Goal: Information Seeking & Learning: Learn about a topic

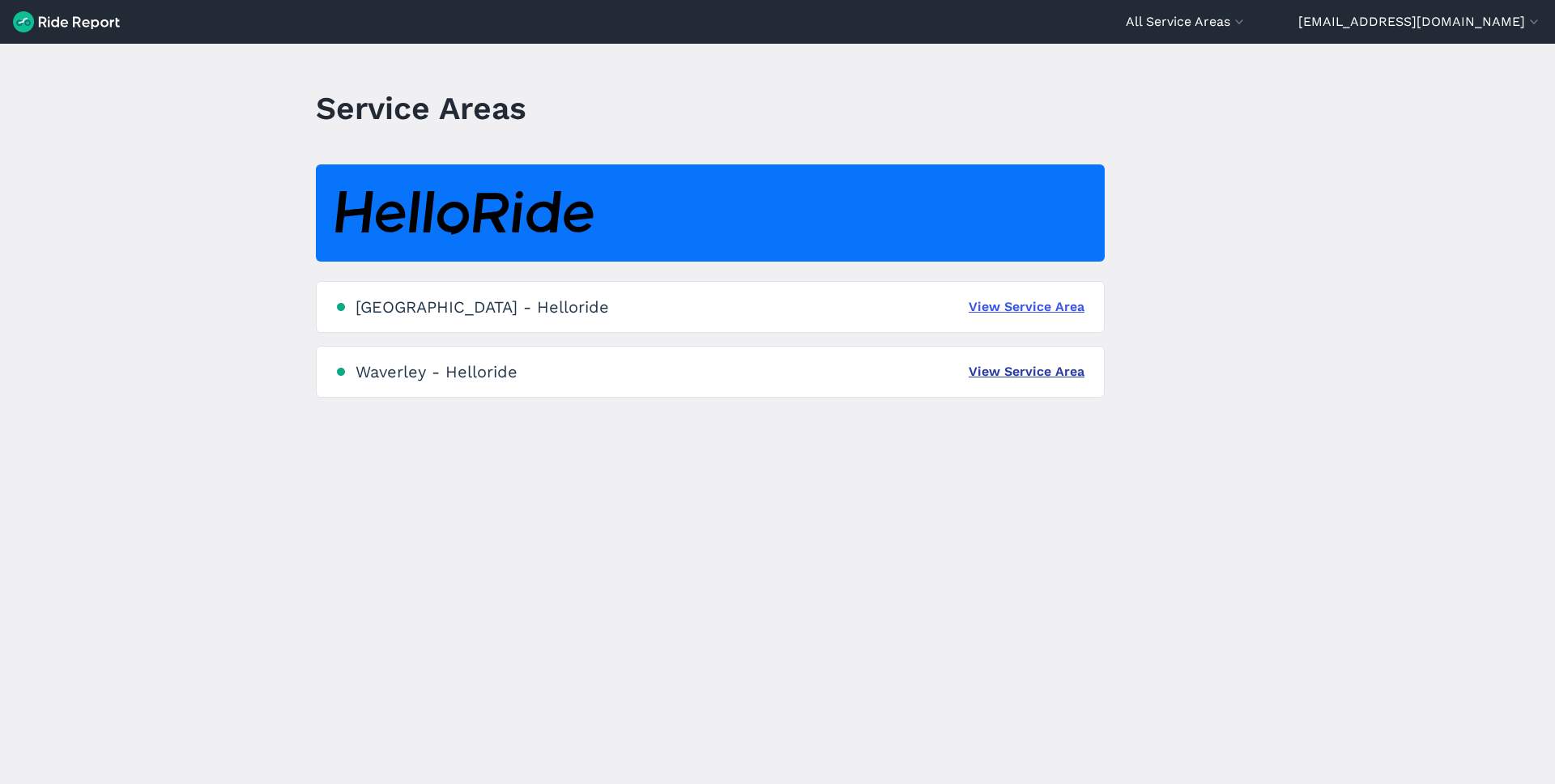
click at [1076, 375] on link "View Service Area" at bounding box center [1026, 371] width 116 height 20
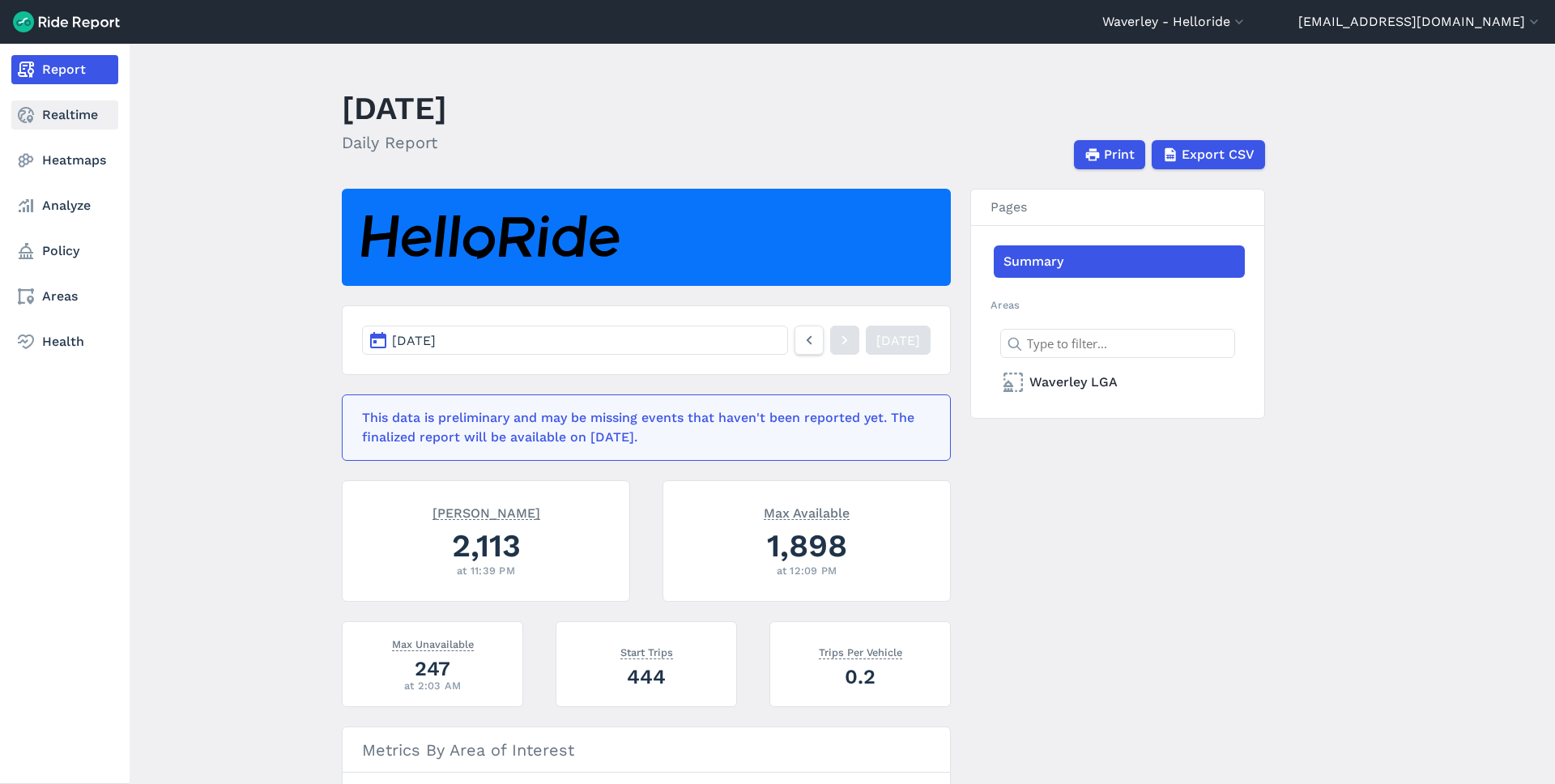
click at [51, 119] on link "Realtime" at bounding box center [65, 114] width 107 height 29
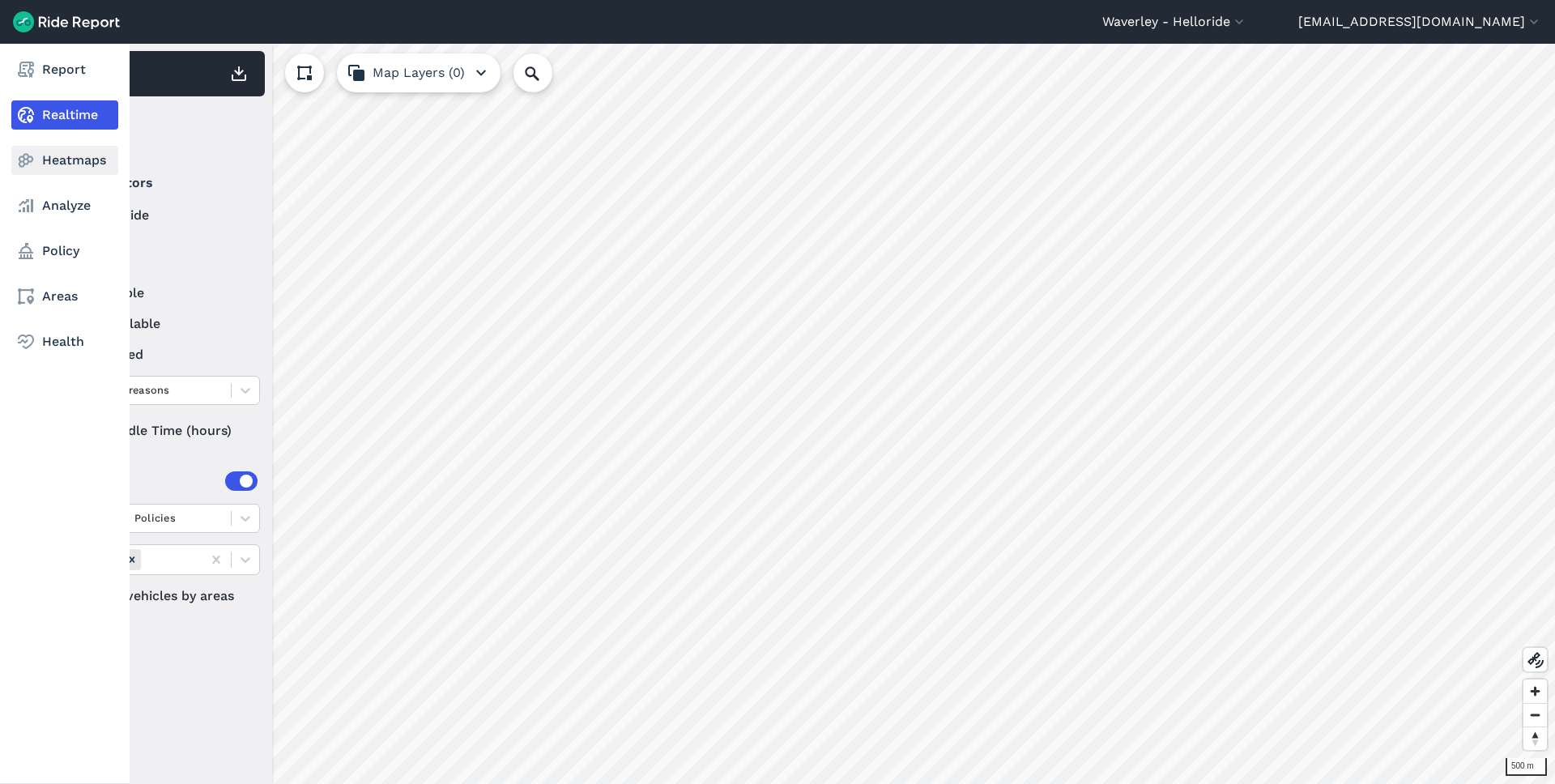
click at [37, 164] on link "Heatmaps" at bounding box center [65, 160] width 107 height 29
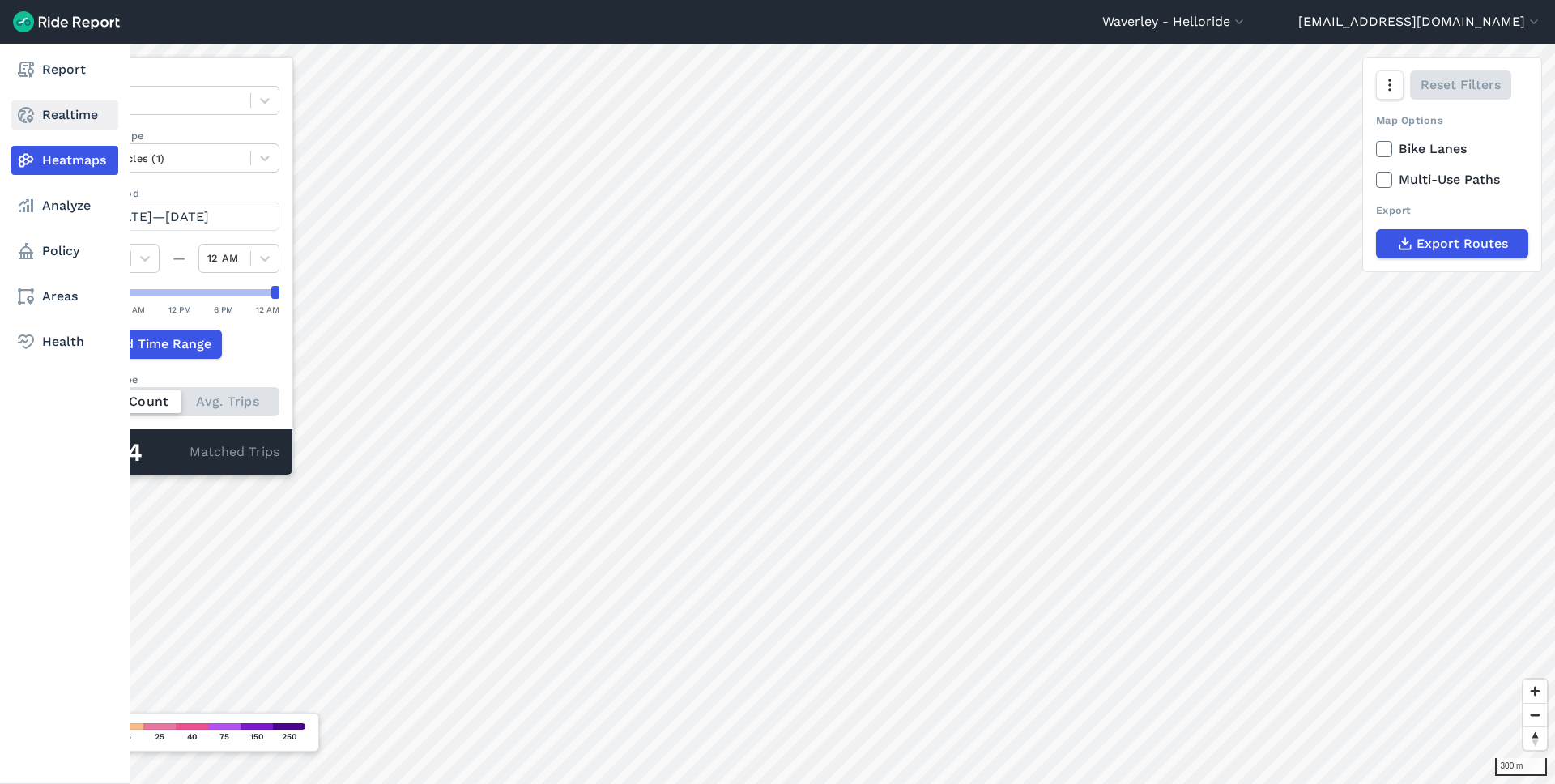
click at [58, 118] on link "Realtime" at bounding box center [65, 114] width 107 height 29
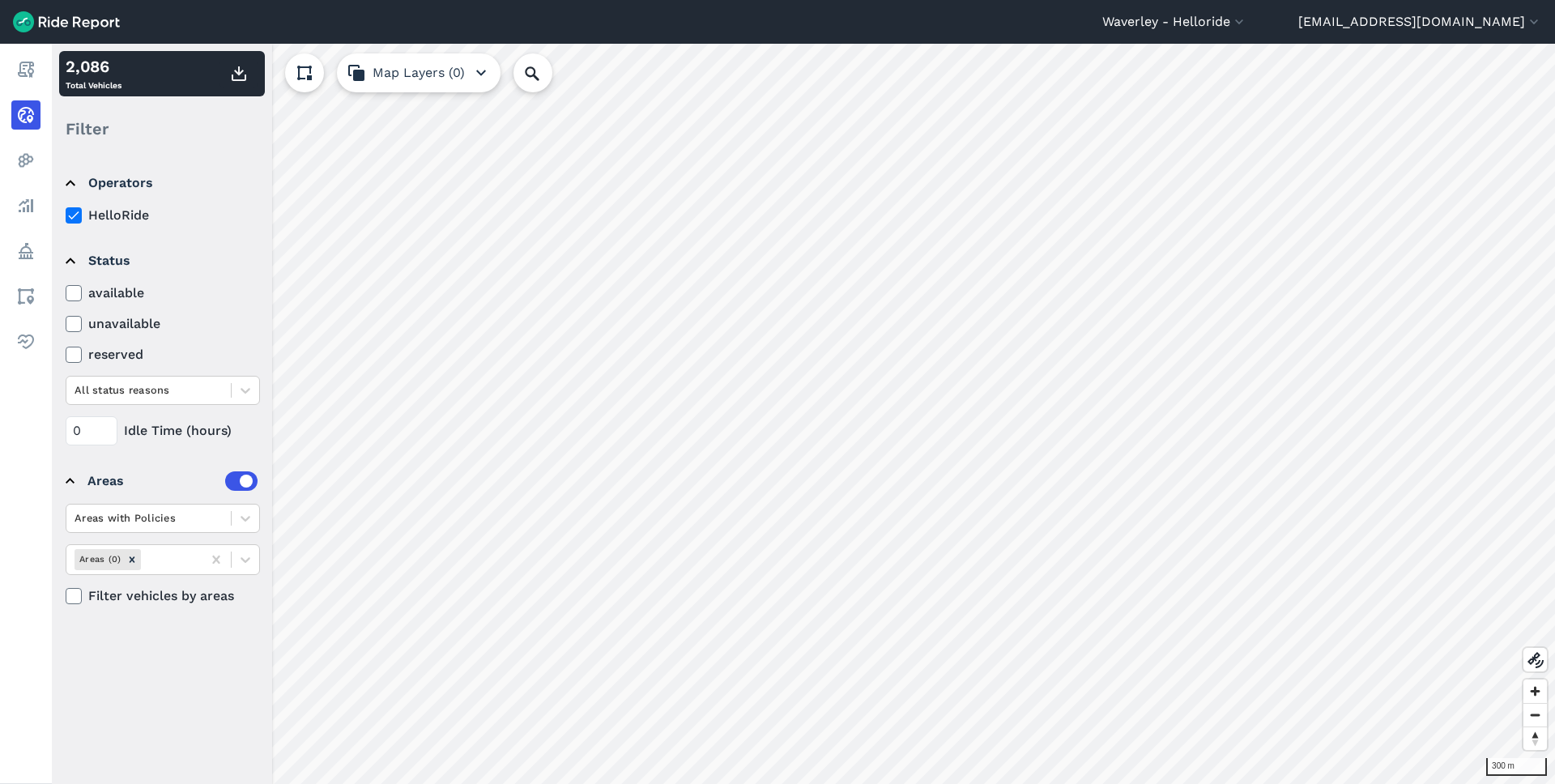
click at [124, 330] on label "unavailable" at bounding box center [163, 324] width 195 height 20
click at [65, 325] on input "unavailable" at bounding box center [65, 319] width 0 height 10
click at [125, 328] on label "unavailable" at bounding box center [163, 324] width 195 height 20
click at [65, 325] on input "unavailable" at bounding box center [65, 319] width 0 height 10
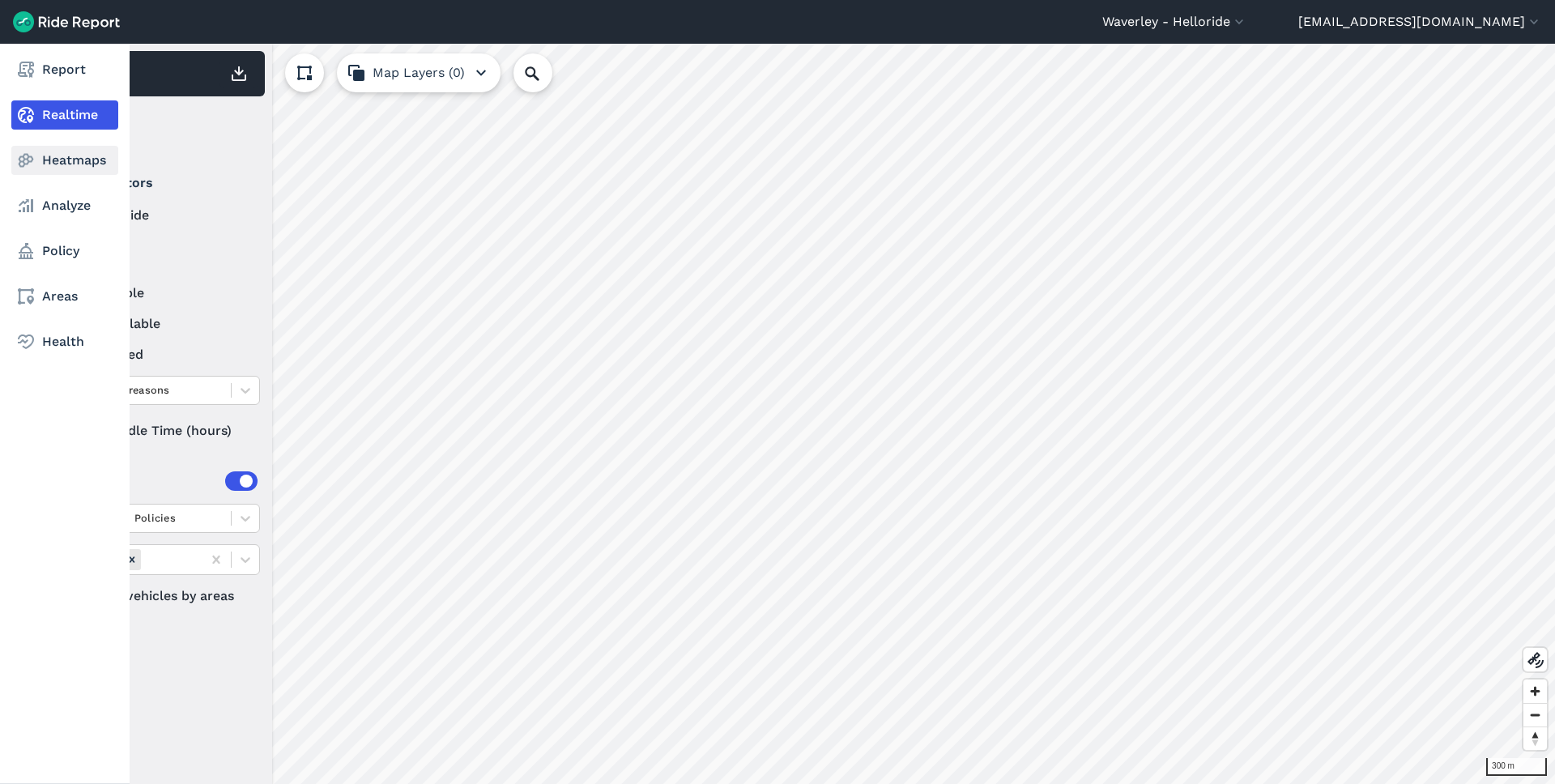
click at [45, 160] on link "Heatmaps" at bounding box center [65, 160] width 107 height 29
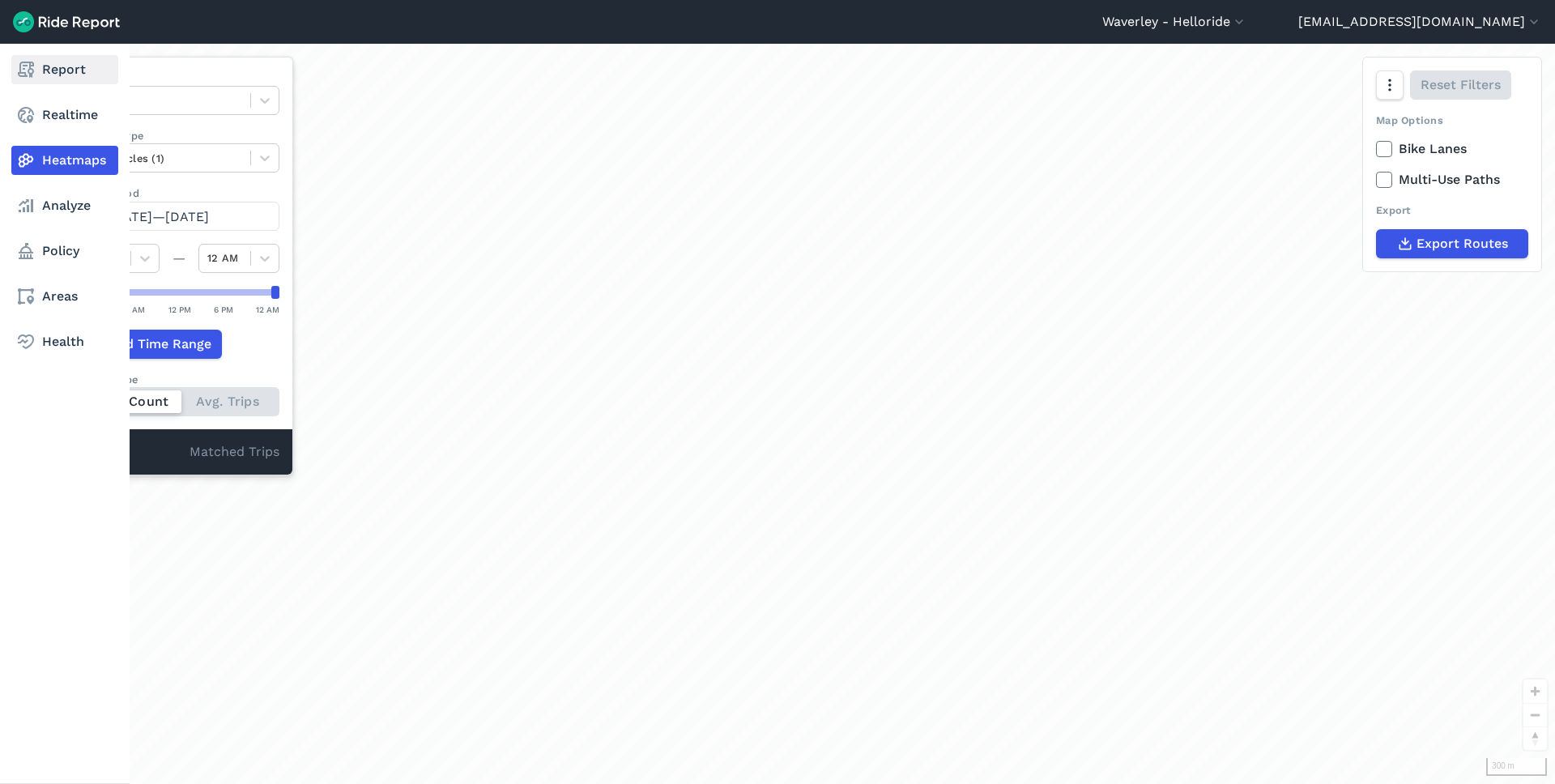
click at [65, 76] on link "Report" at bounding box center [65, 69] width 107 height 29
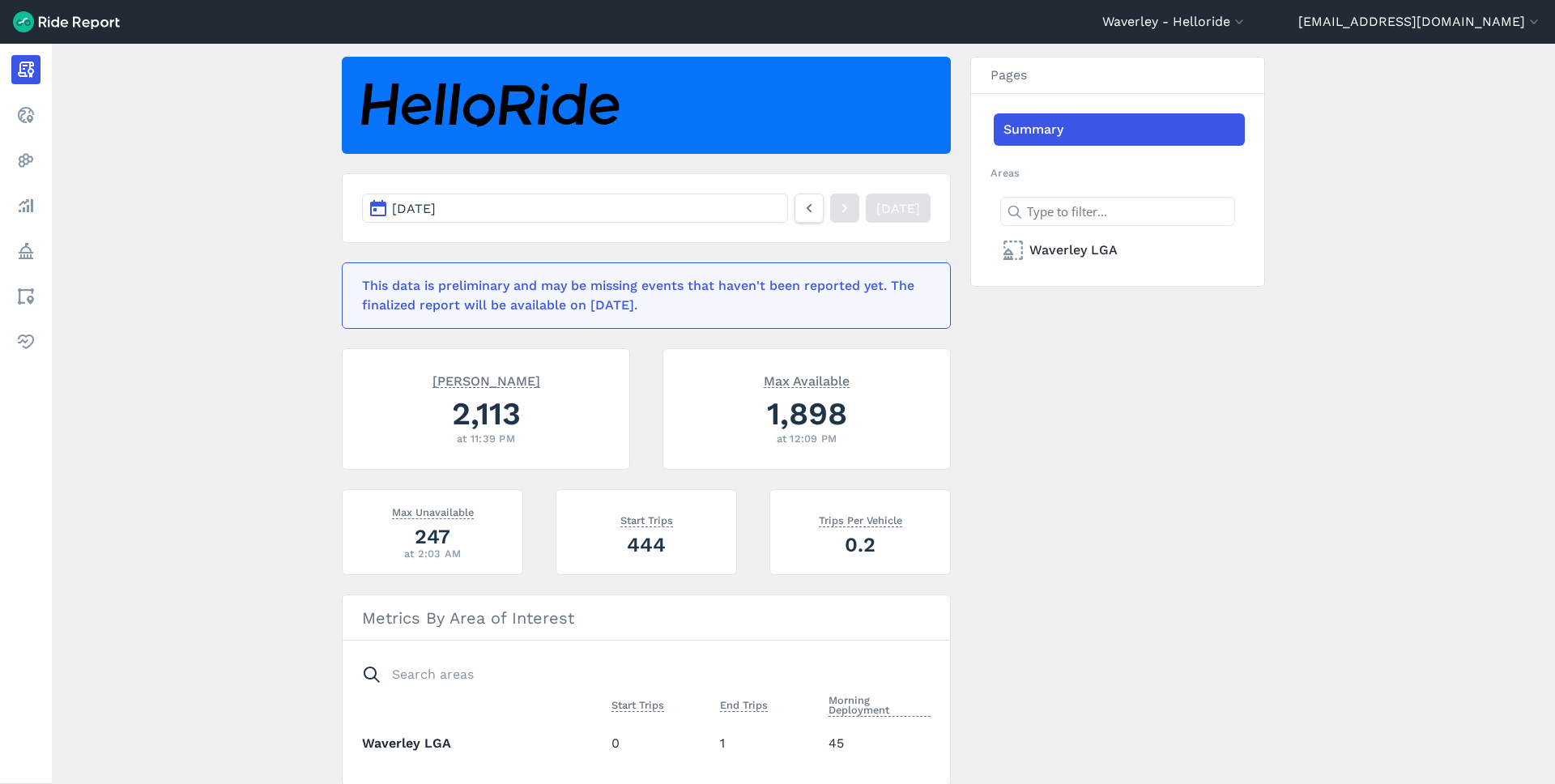
scroll to position [131, 0]
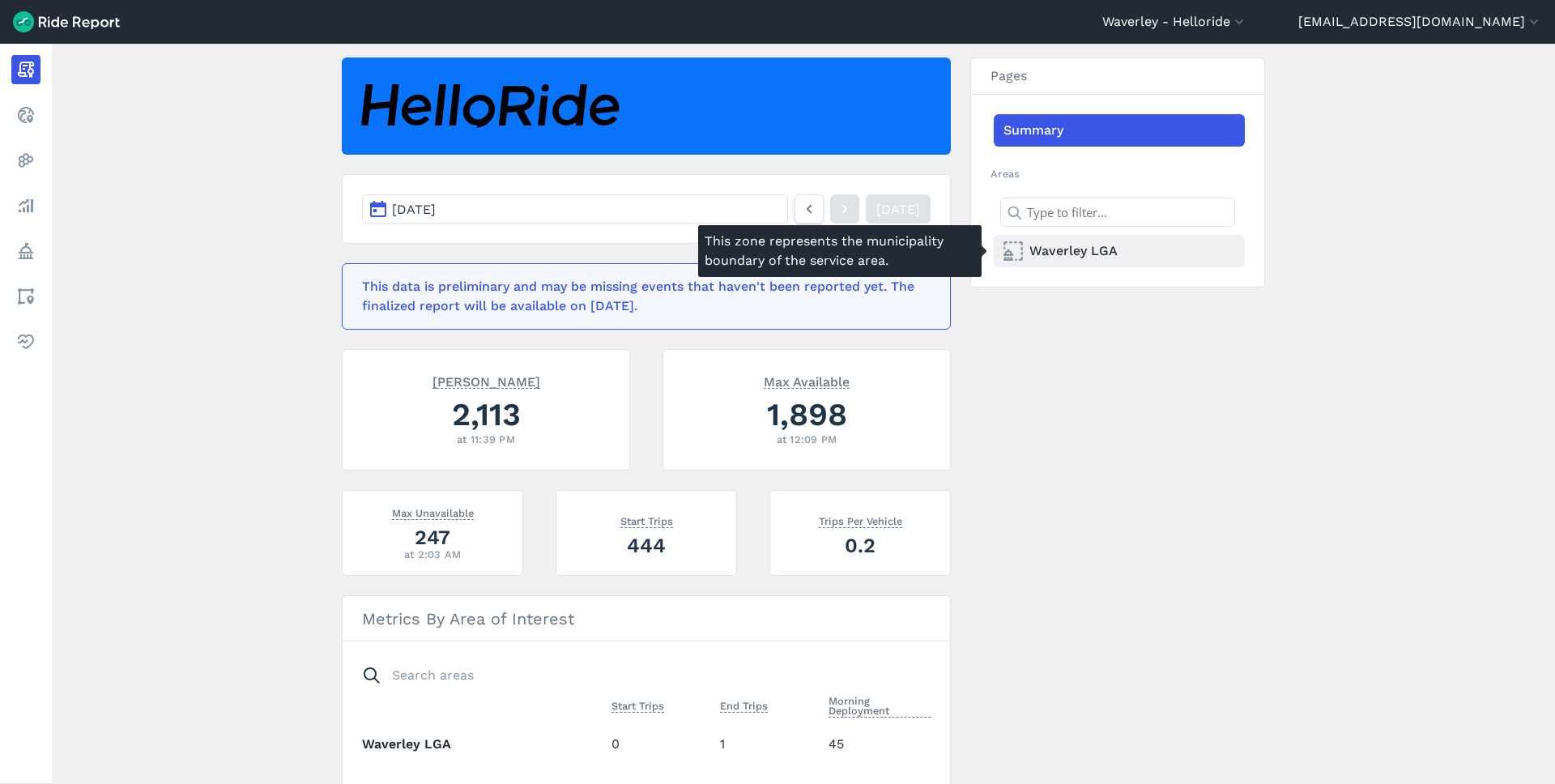
click at [1071, 253] on link "Waverley LGA" at bounding box center [1119, 251] width 251 height 33
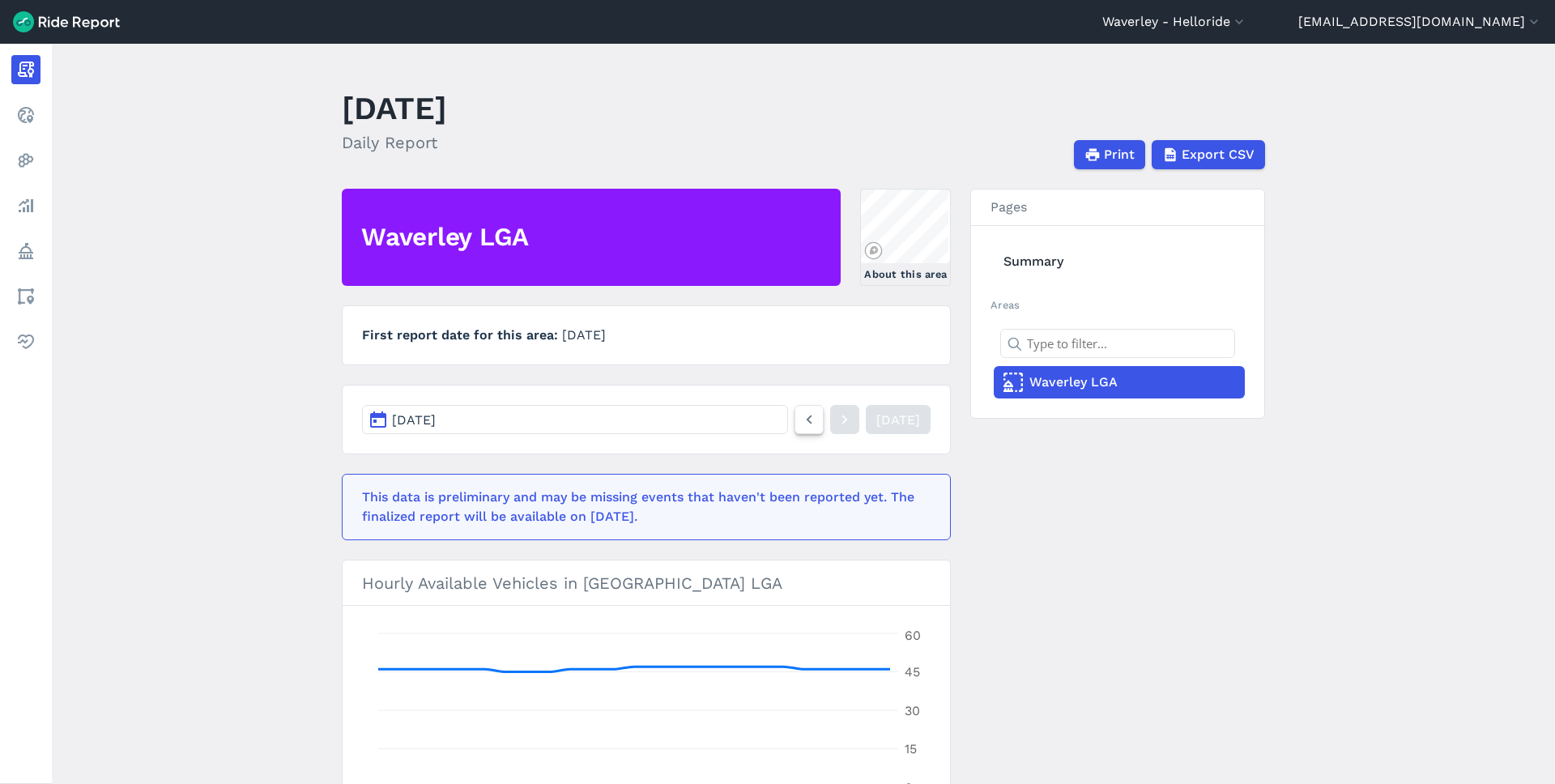
click at [800, 416] on icon at bounding box center [808, 419] width 18 height 20
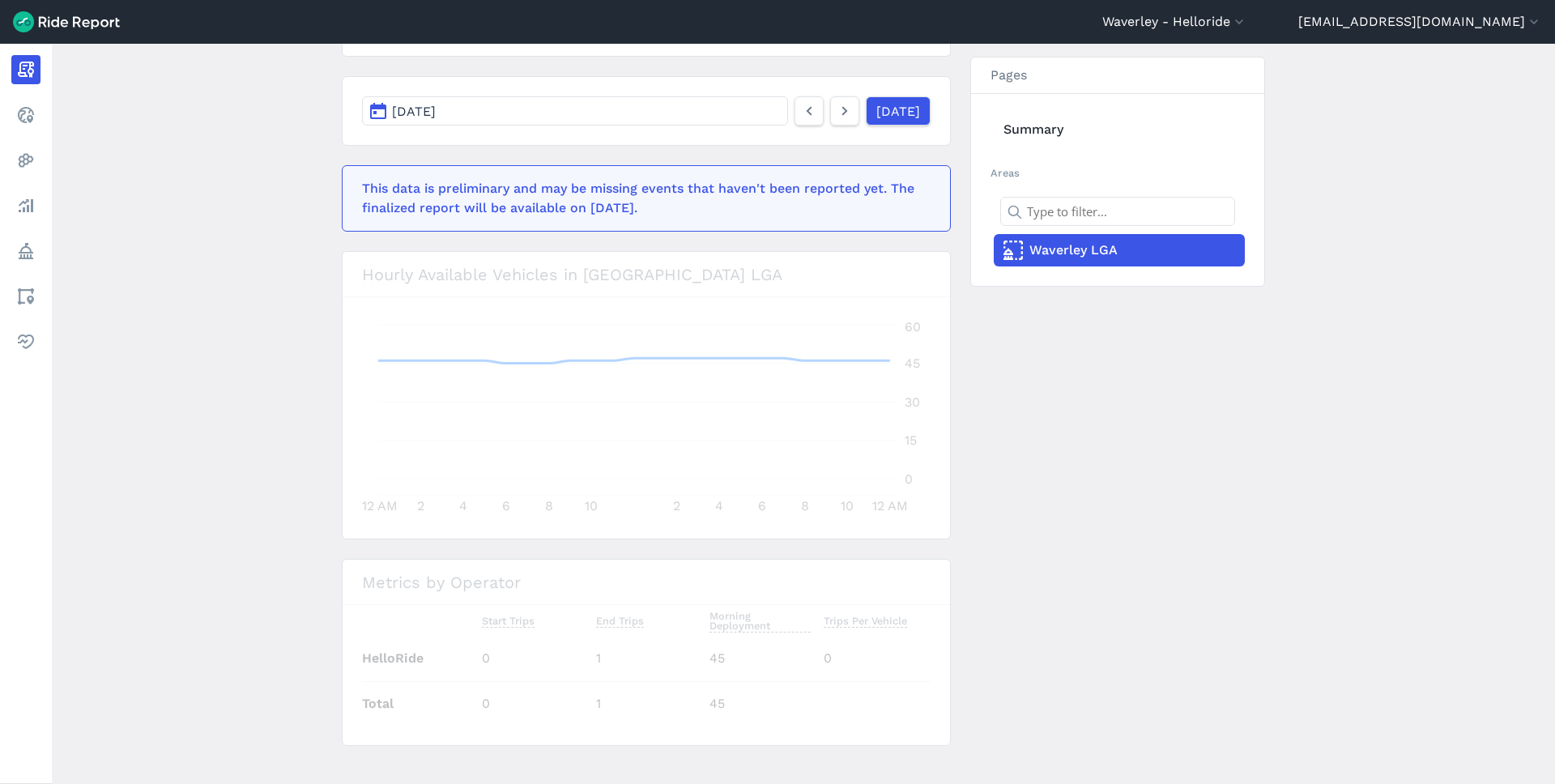
scroll to position [321, 0]
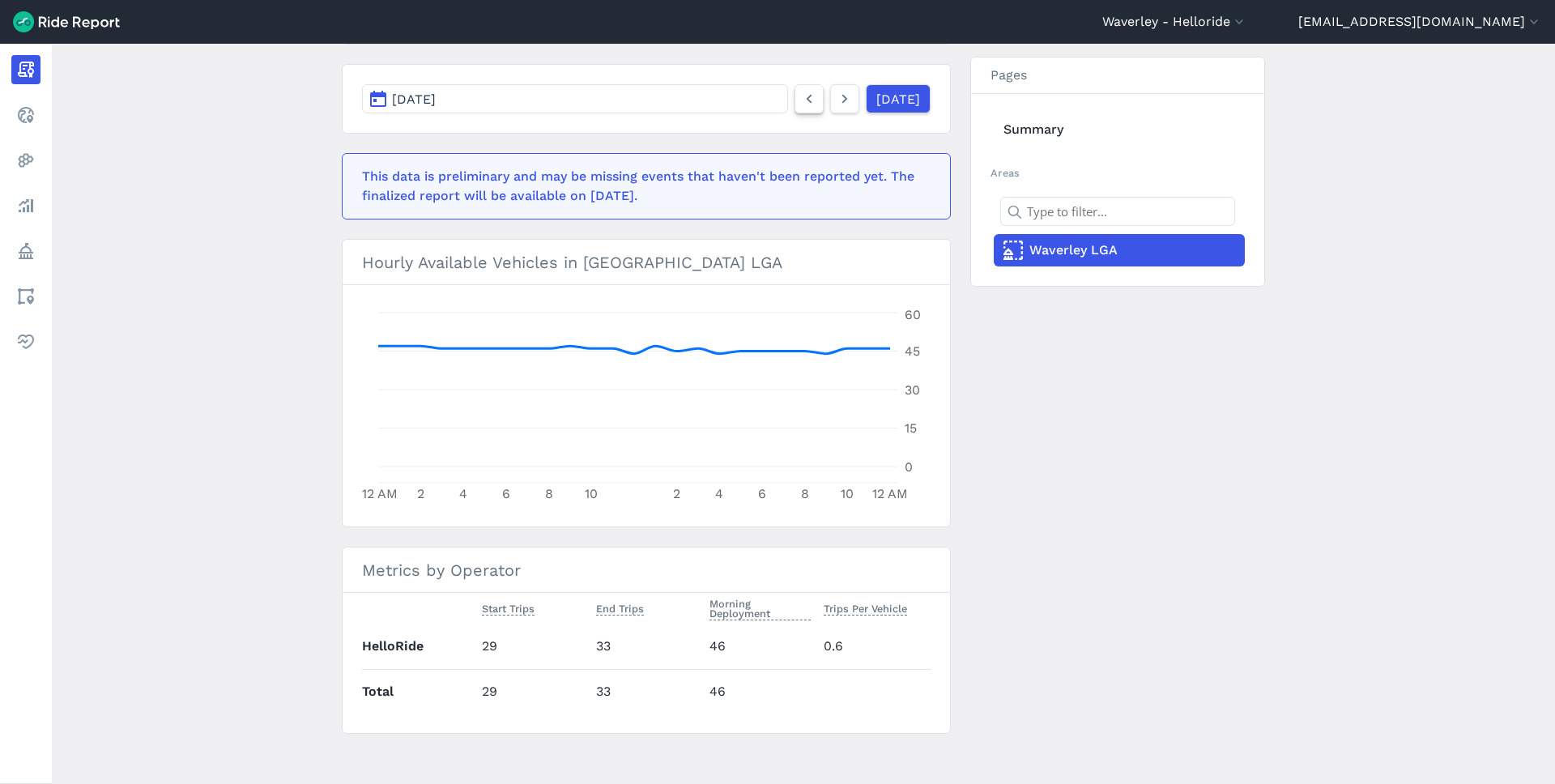
click at [800, 96] on icon at bounding box center [808, 98] width 18 height 20
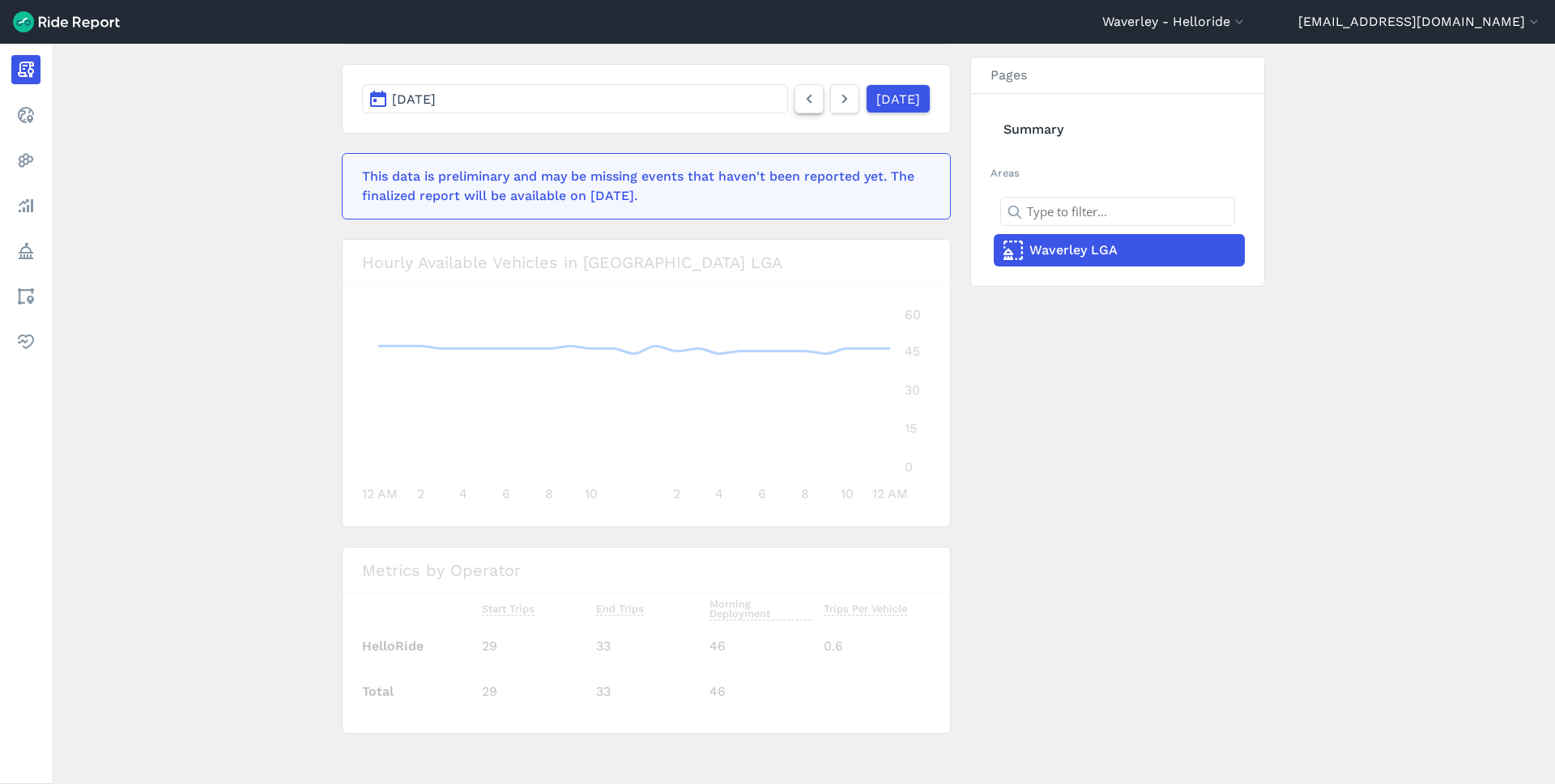
scroll to position [243, 0]
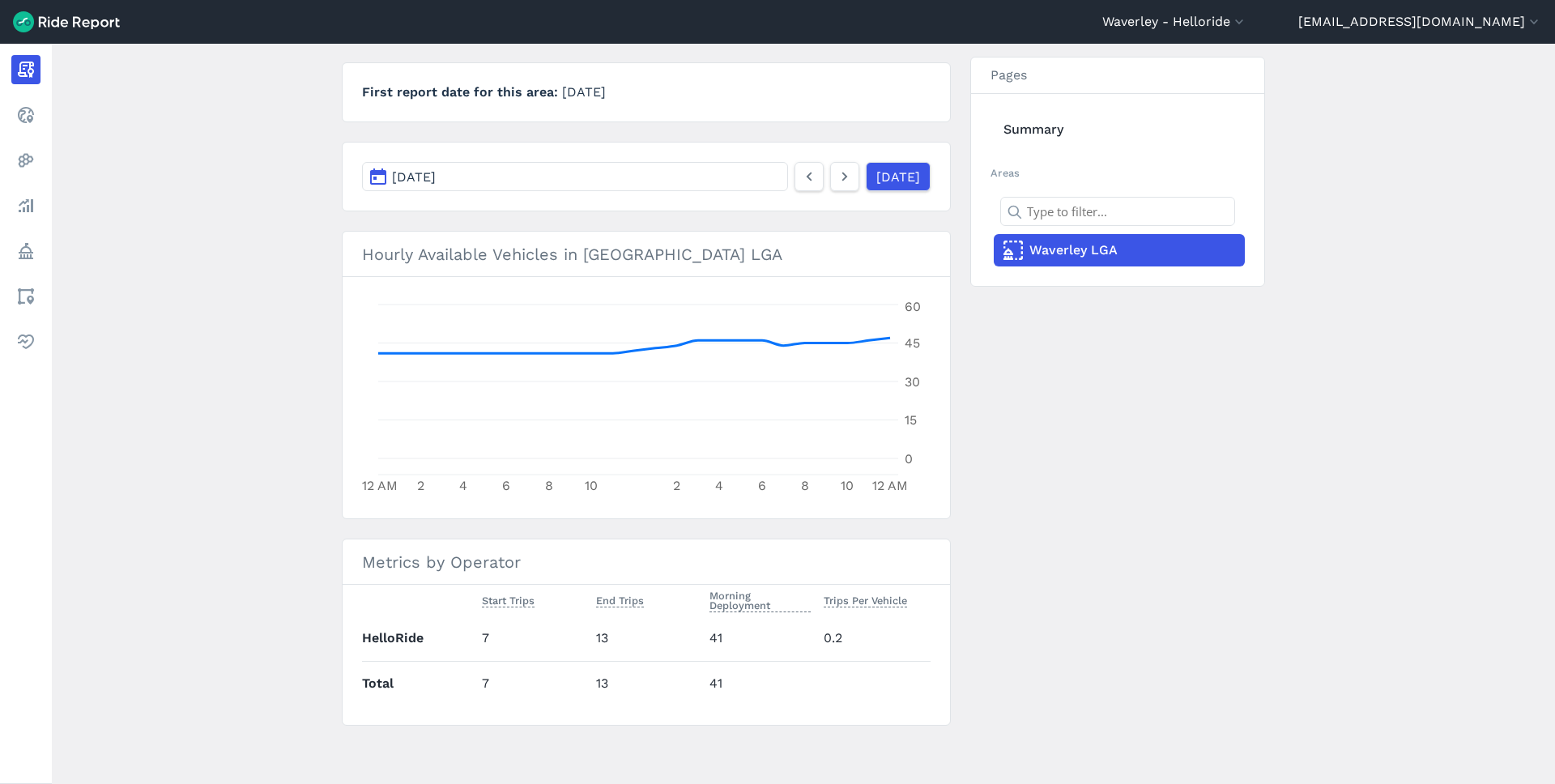
click at [785, 96] on p "First report date for this area [DATE]" at bounding box center [647, 92] width 569 height 20
click at [807, 178] on use at bounding box center [809, 177] width 6 height 9
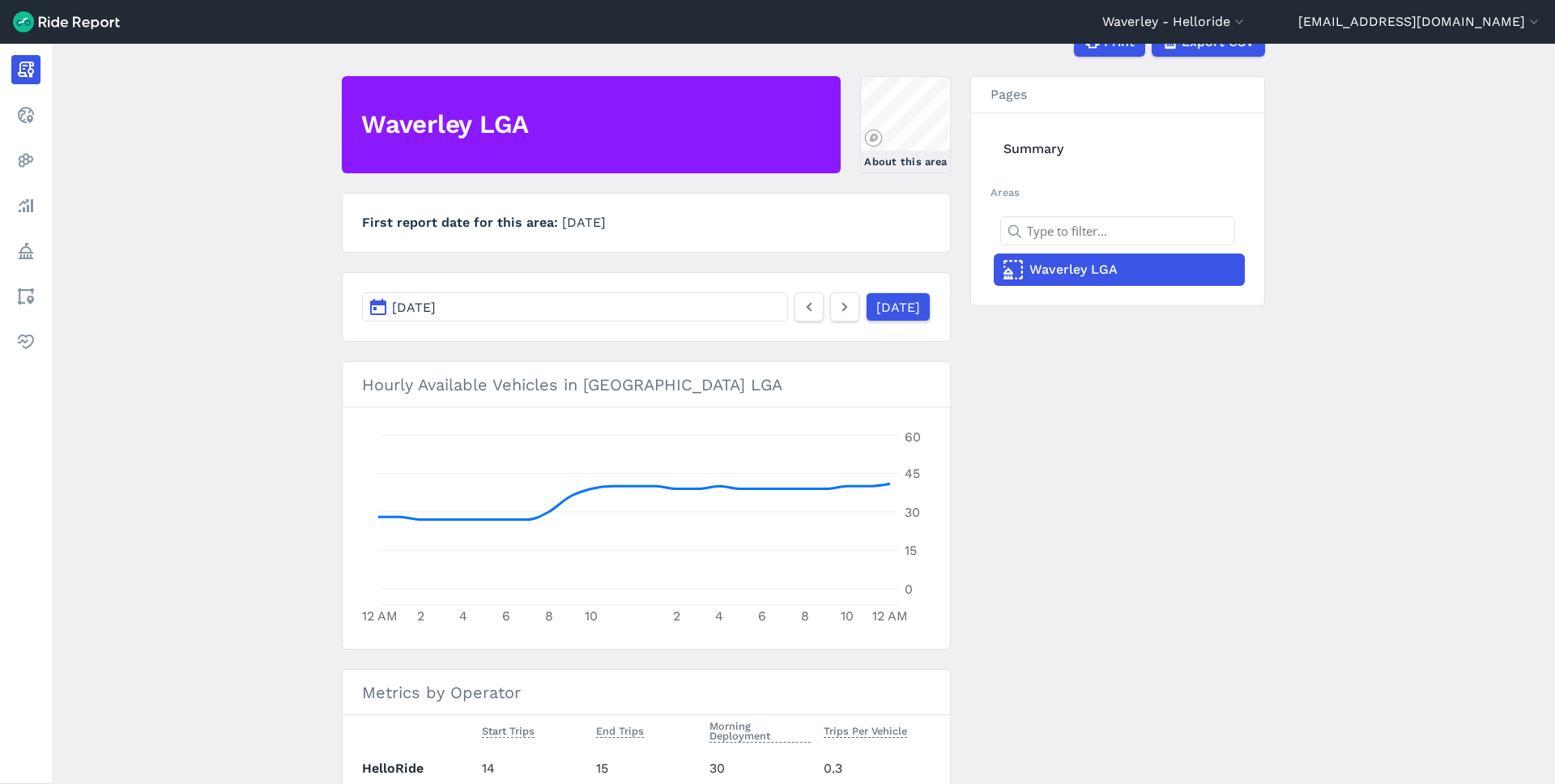
scroll to position [104, 0]
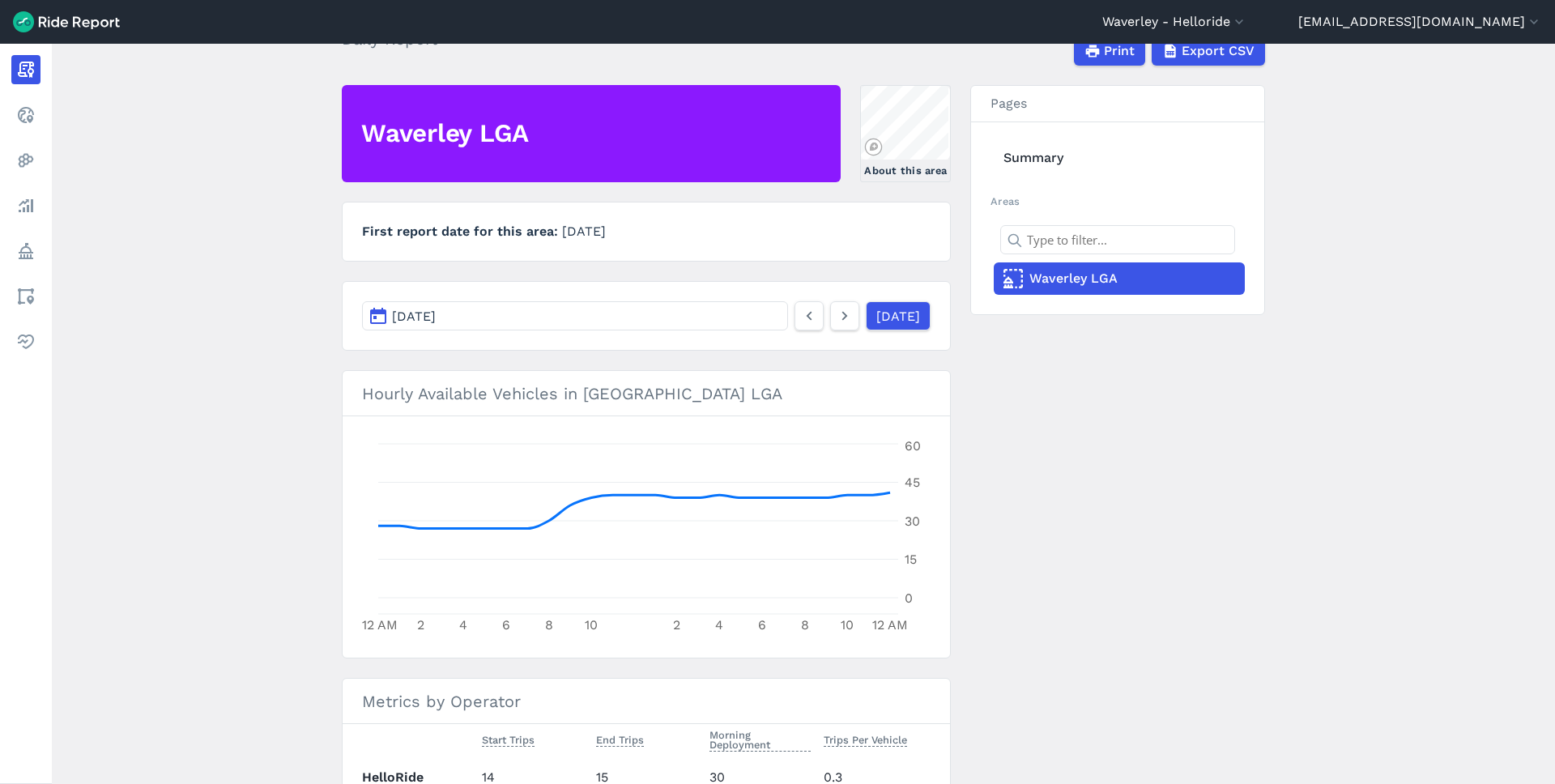
click at [520, 303] on button "[DATE]" at bounding box center [574, 315] width 426 height 29
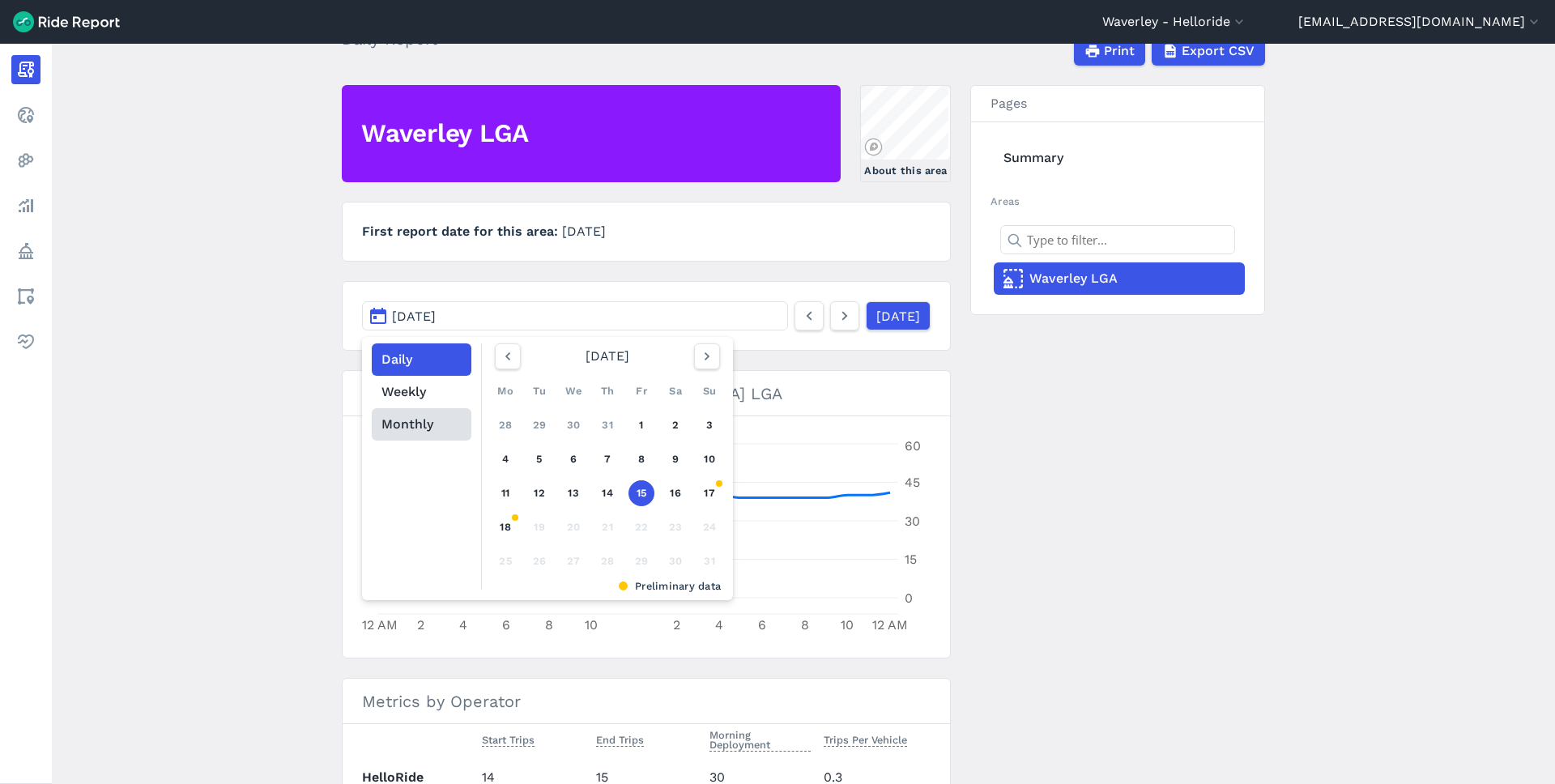
click at [414, 426] on button "Monthly" at bounding box center [421, 424] width 99 height 33
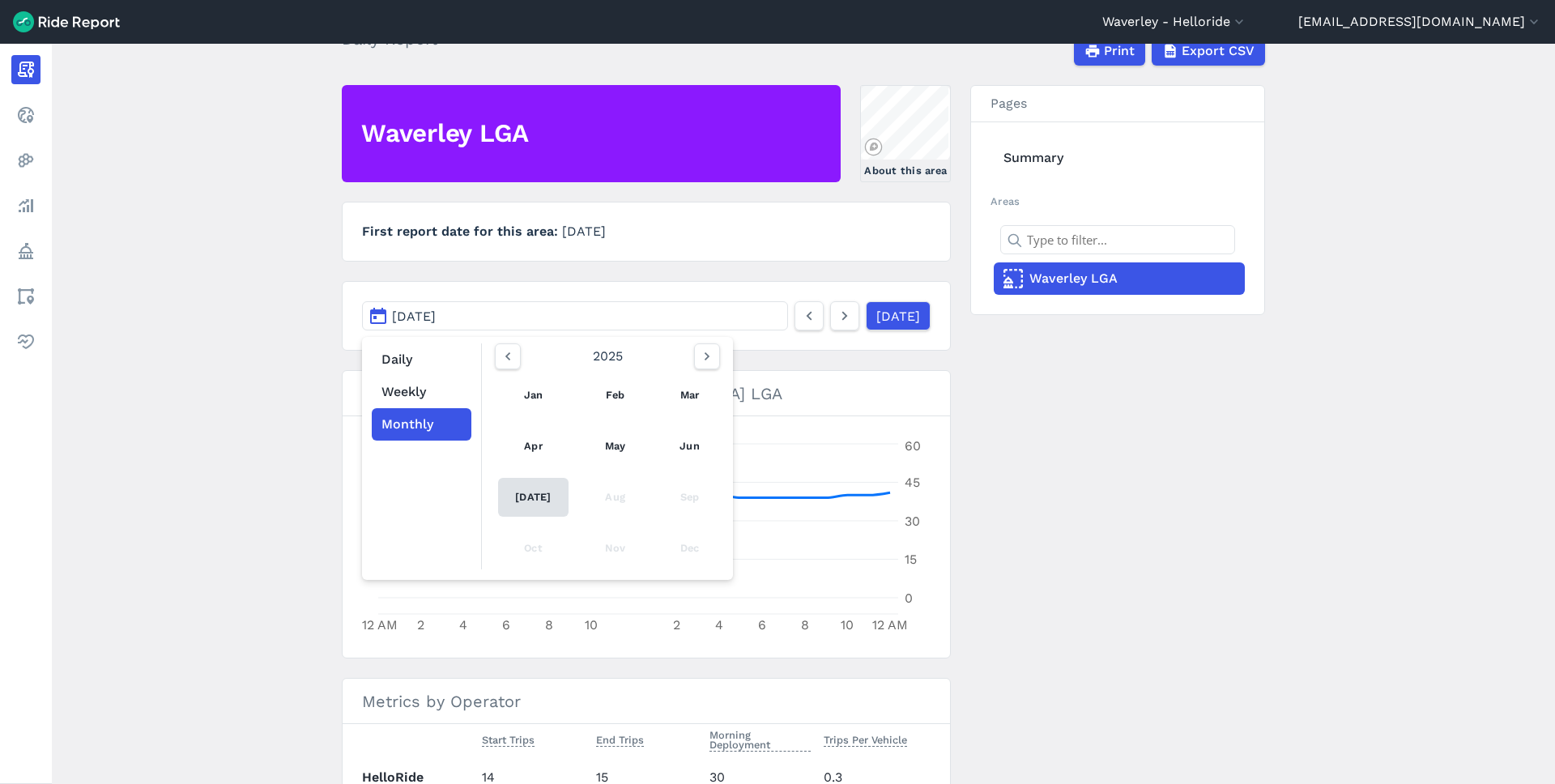
click at [543, 497] on link "[DATE]" at bounding box center [533, 498] width 71 height 39
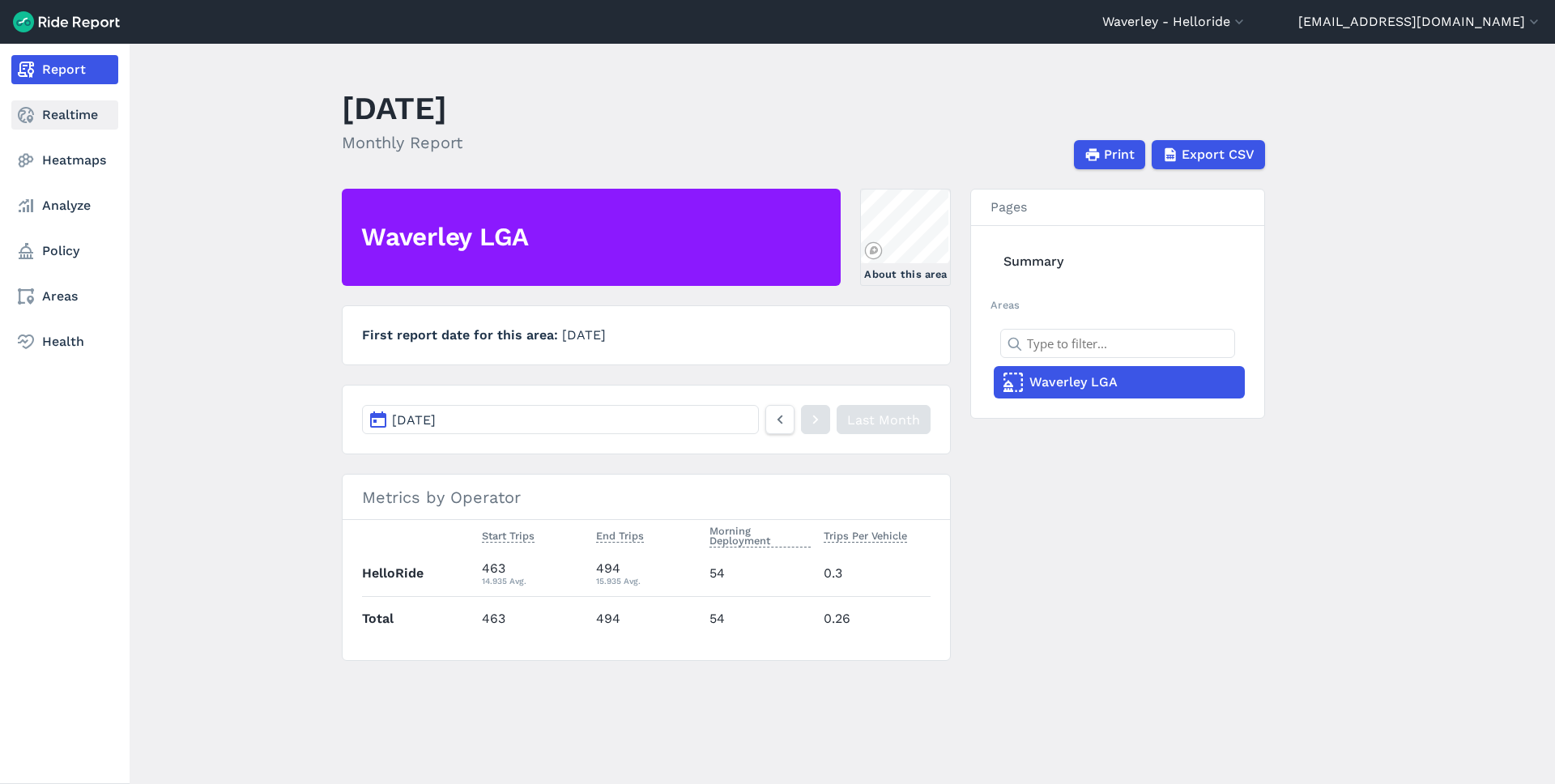
click at [60, 112] on link "Realtime" at bounding box center [65, 114] width 107 height 29
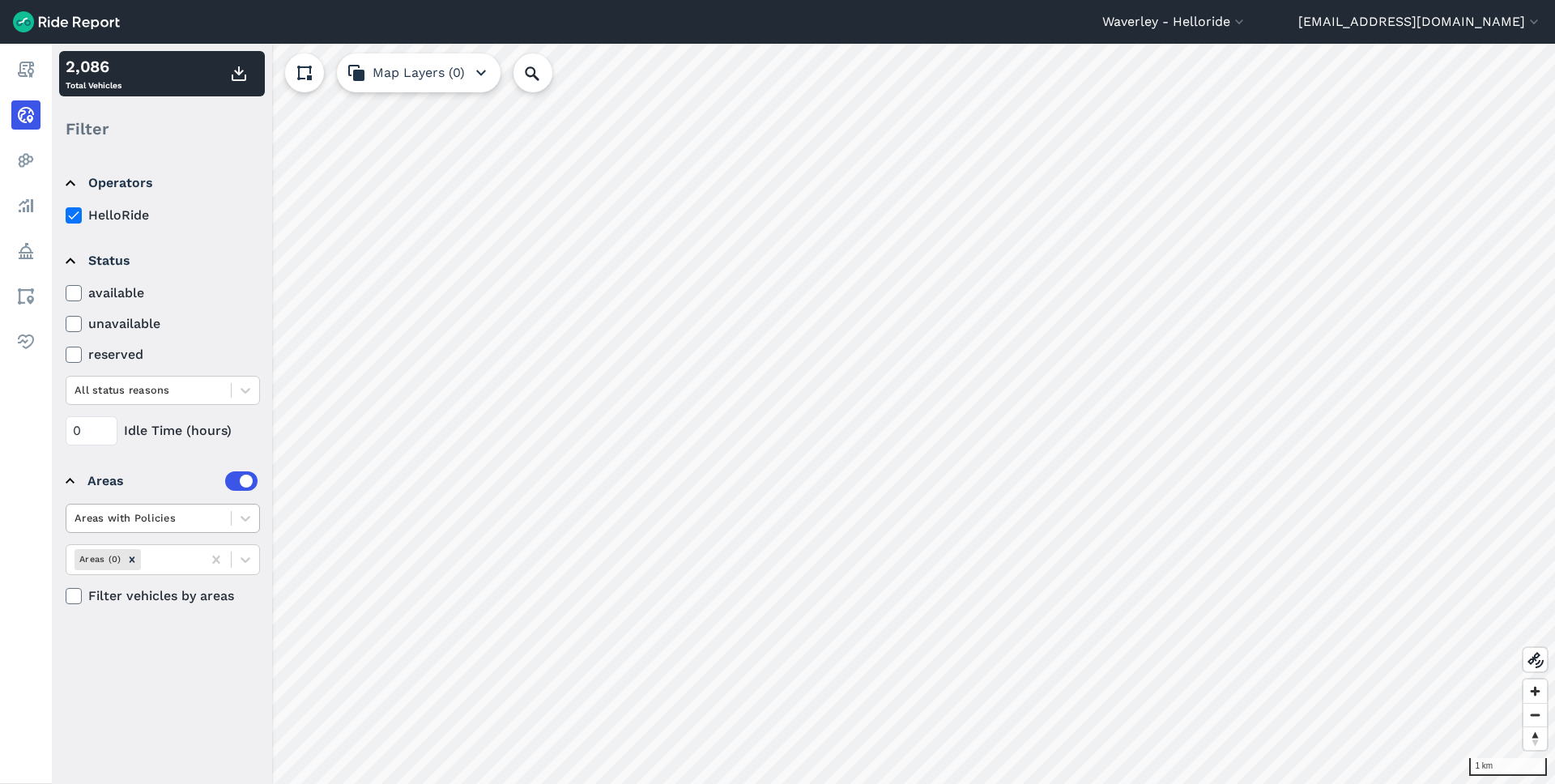
click at [179, 516] on div at bounding box center [149, 518] width 148 height 19
click at [169, 556] on div "All Areas" at bounding box center [163, 557] width 195 height 28
click at [138, 594] on label "Filter vehicles by areas" at bounding box center [163, 594] width 195 height 20
click at [65, 594] on input "Filter vehicles by areas" at bounding box center [65, 589] width 0 height 10
